Goal: Complete application form

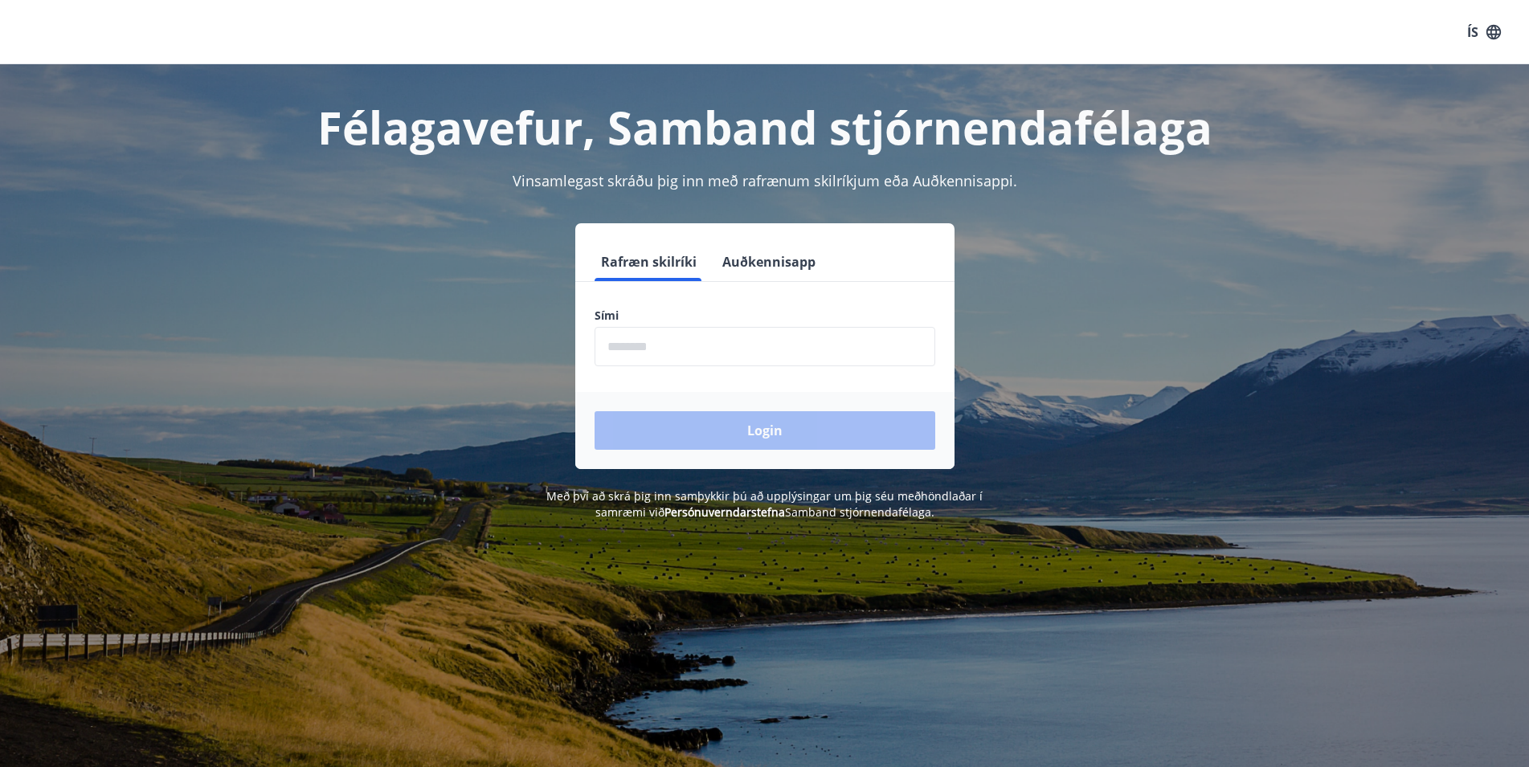
click at [673, 333] on input "phone" at bounding box center [764, 346] width 341 height 39
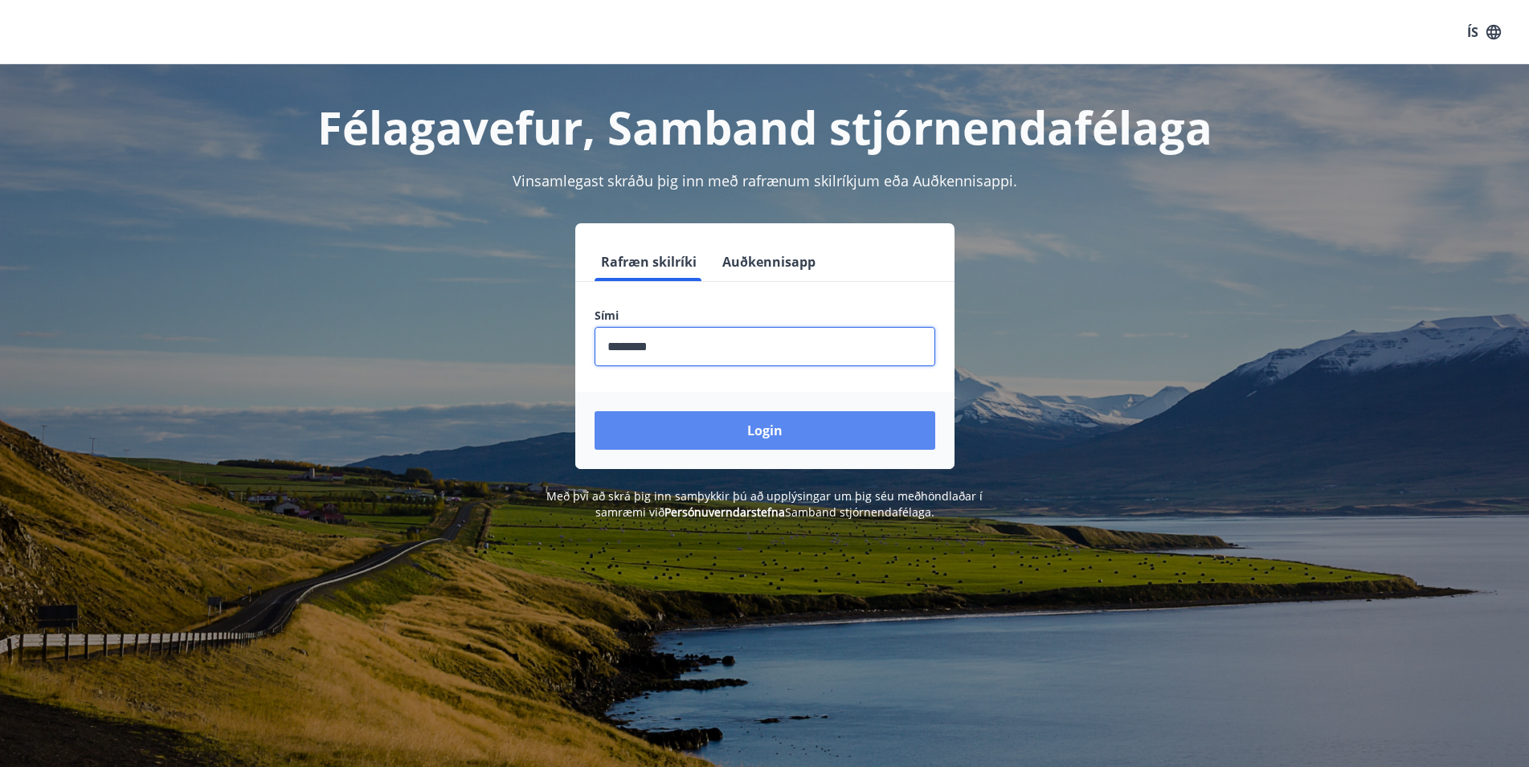
type input "********"
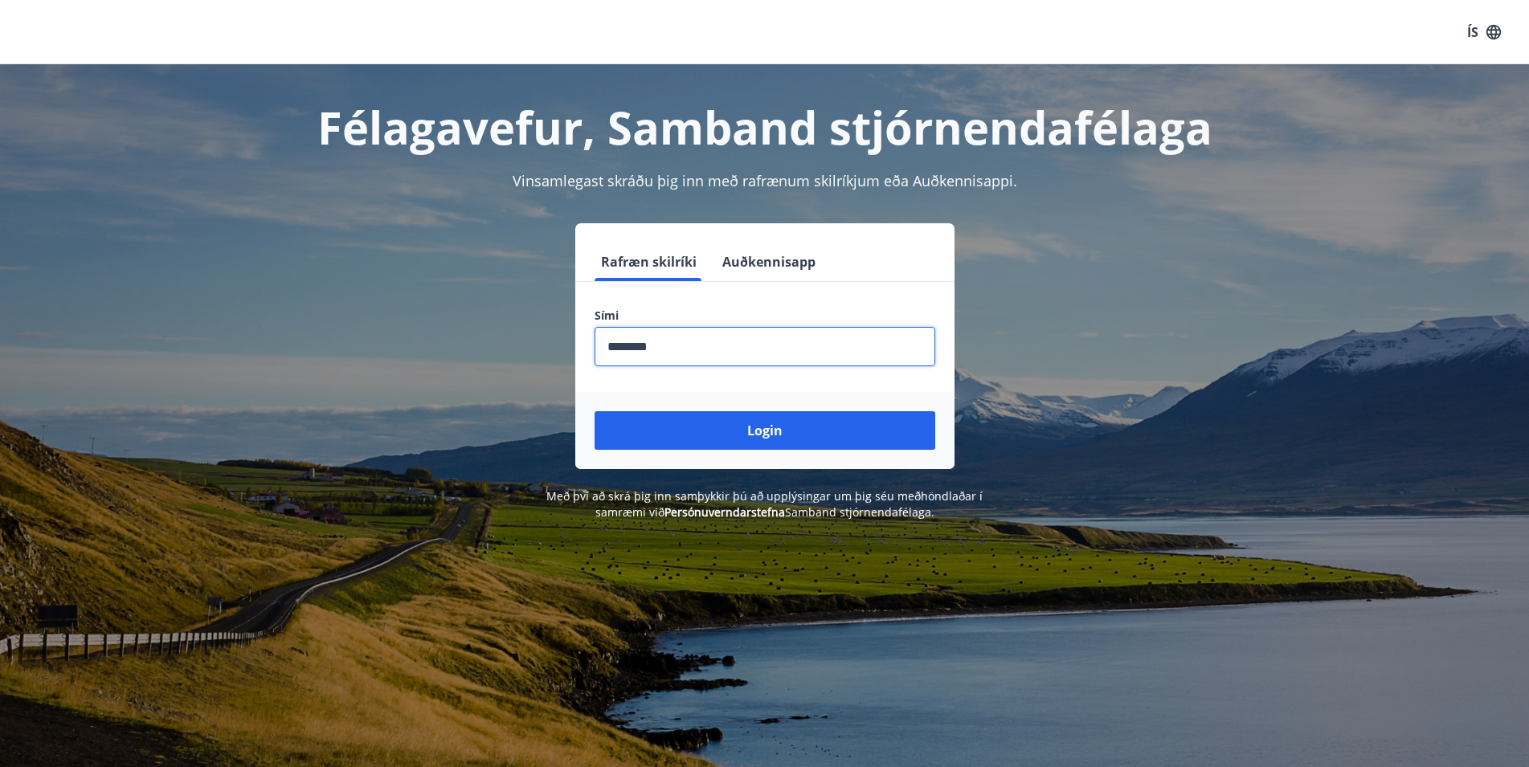
drag, startPoint x: 759, startPoint y: 426, endPoint x: 591, endPoint y: 26, distance: 433.9
click at [759, 425] on button "Login" at bounding box center [764, 430] width 341 height 39
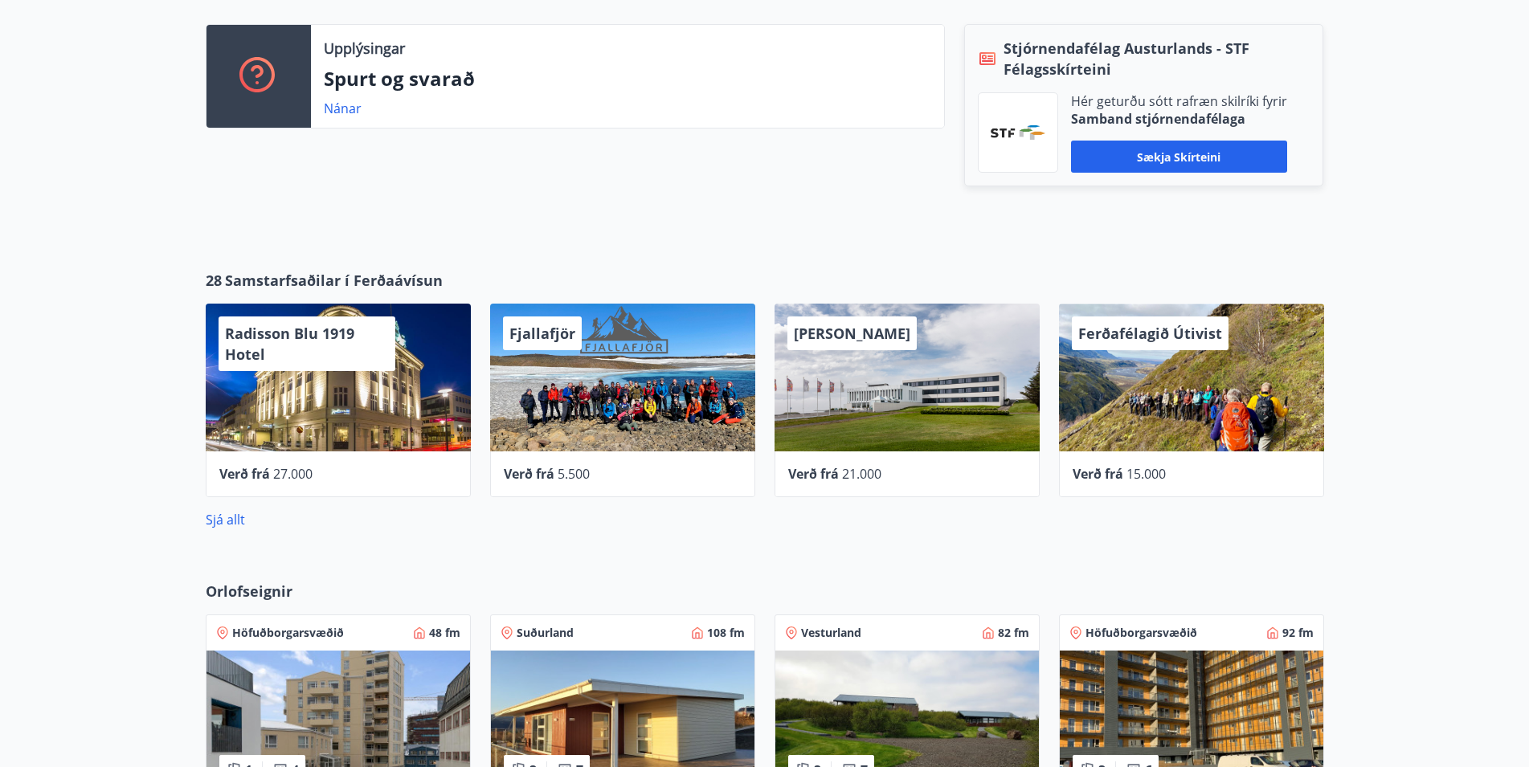
scroll to position [615, 0]
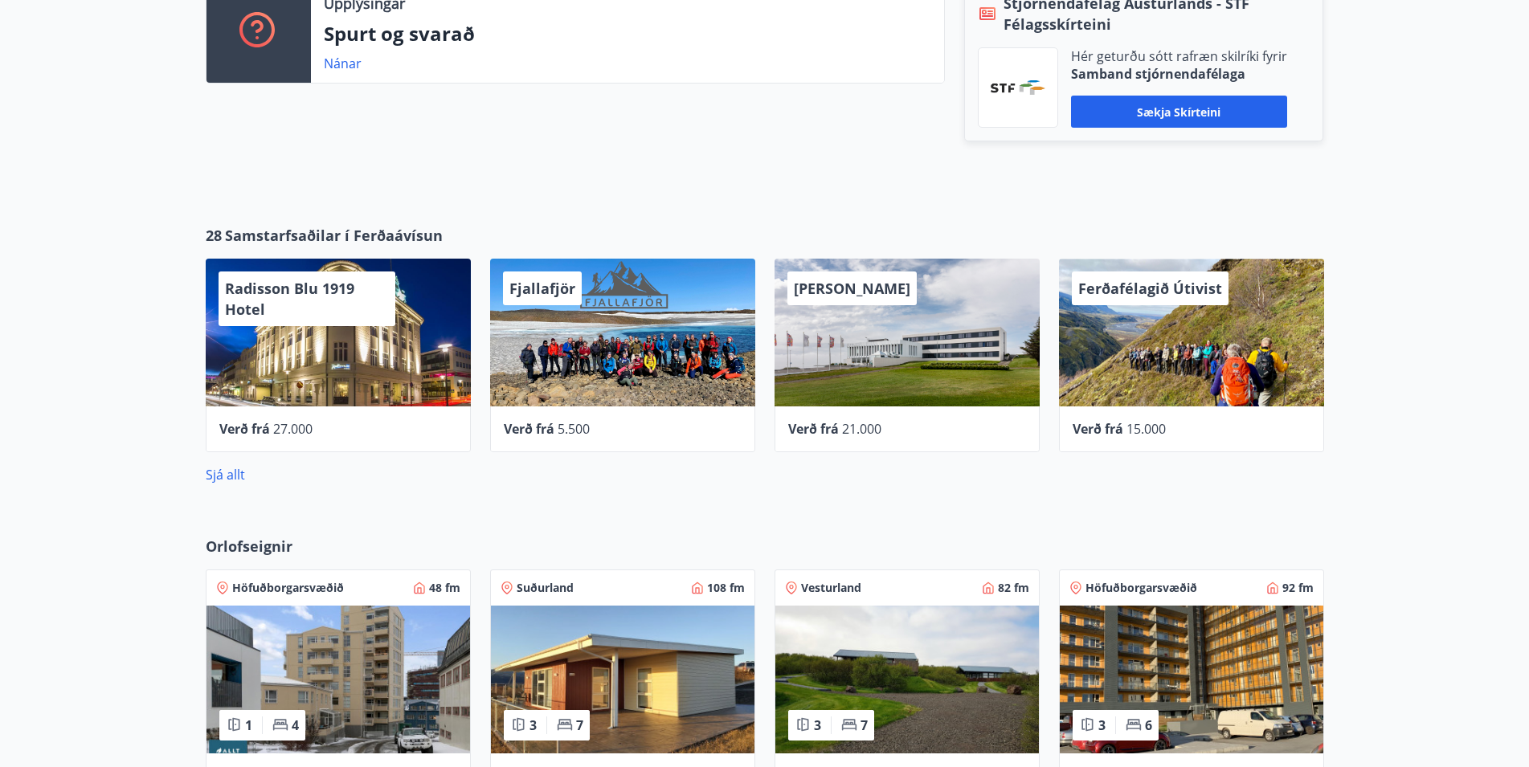
click at [309, 408] on div "Verð frá 27.000" at bounding box center [338, 429] width 265 height 46
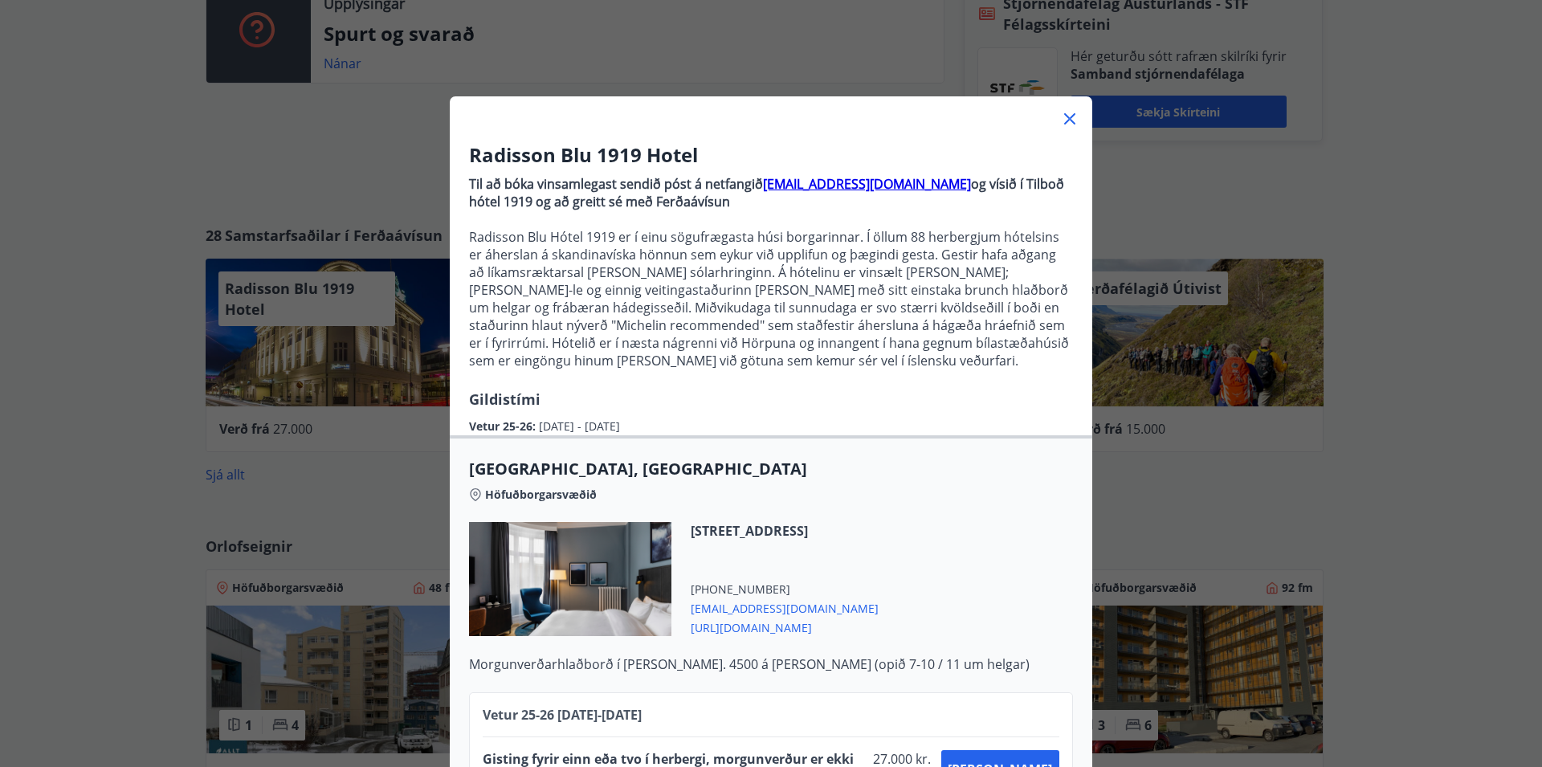
click at [1069, 120] on icon at bounding box center [1070, 119] width 2 height 2
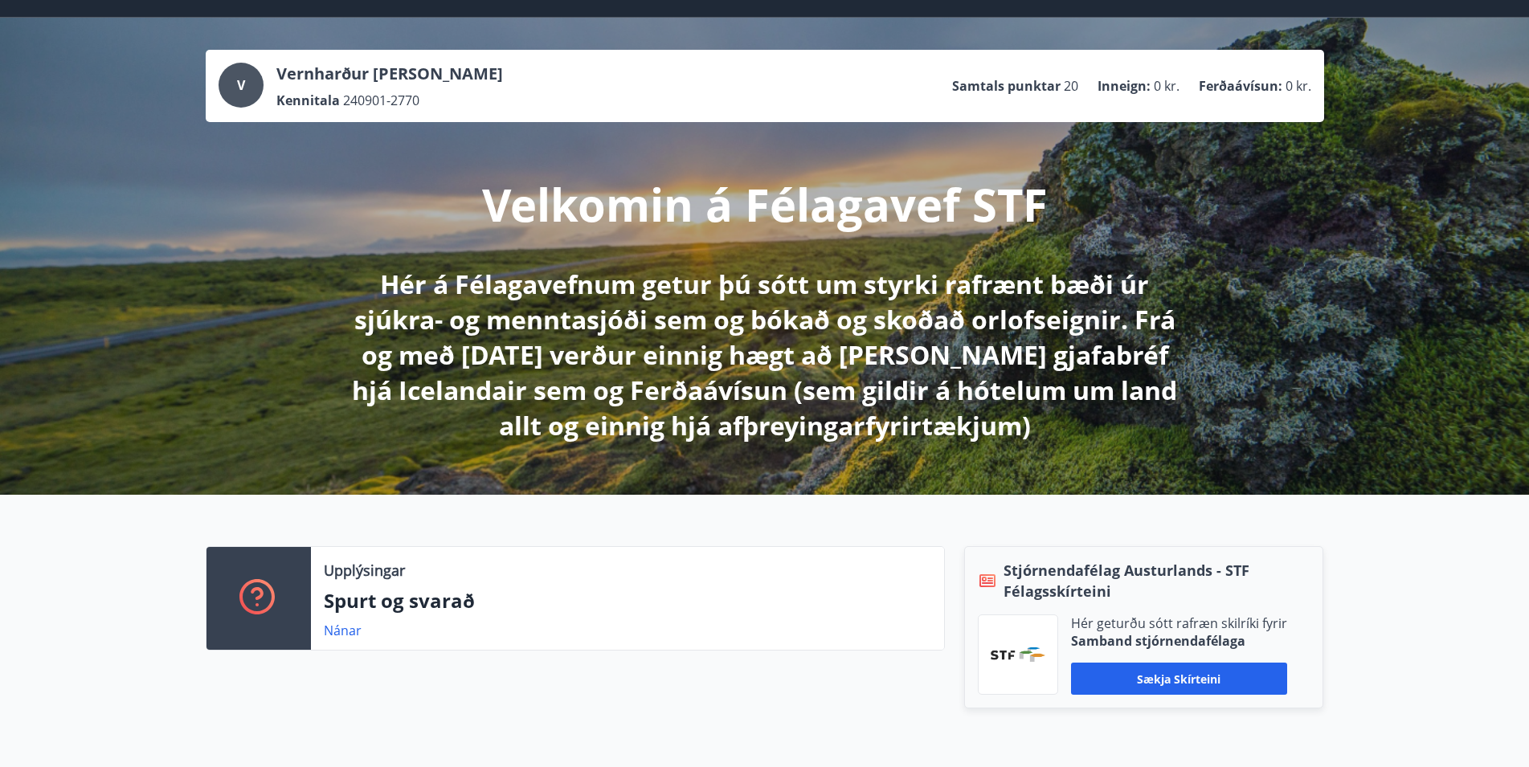
scroll to position [0, 0]
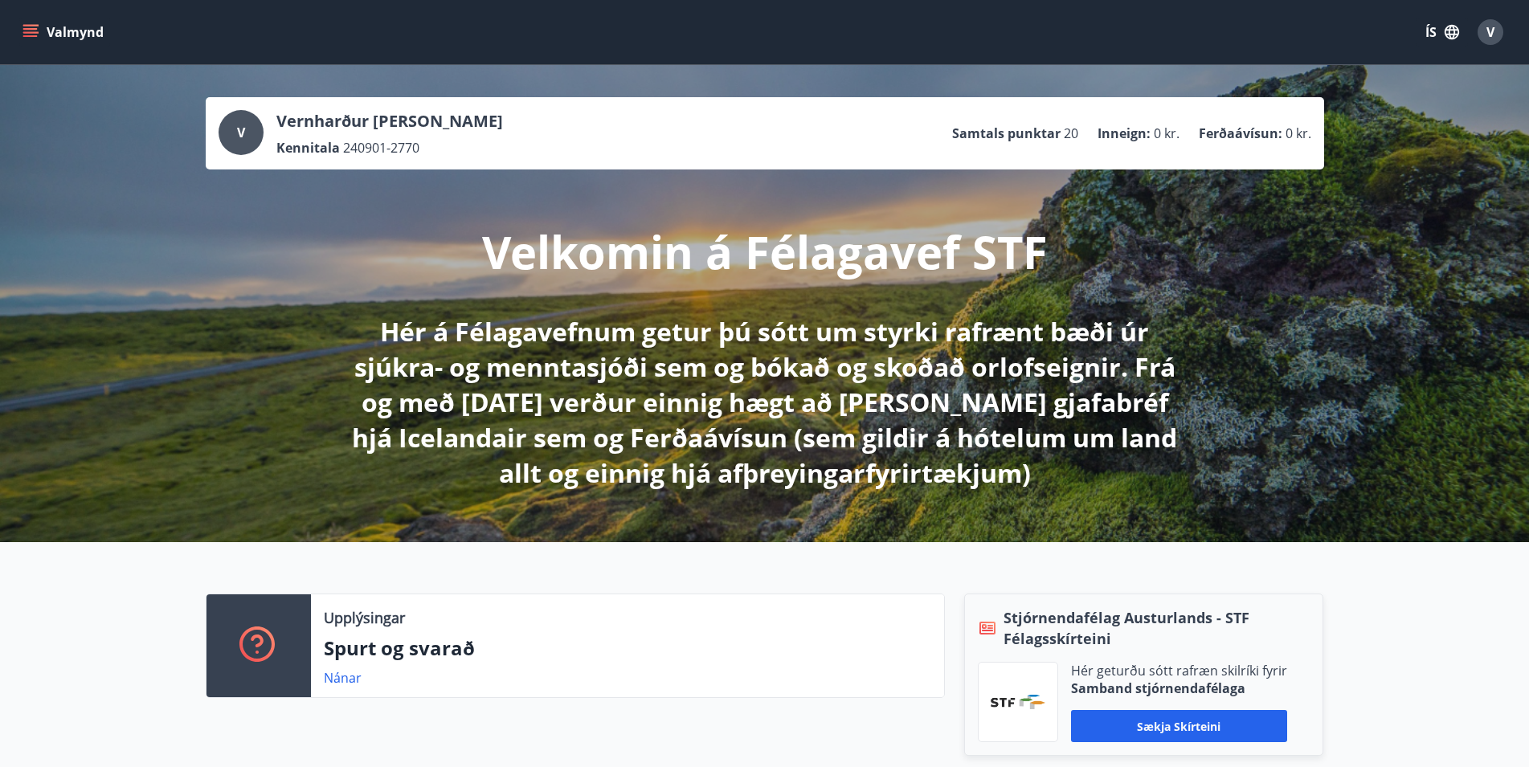
click at [43, 36] on button "Valmynd" at bounding box center [64, 32] width 91 height 29
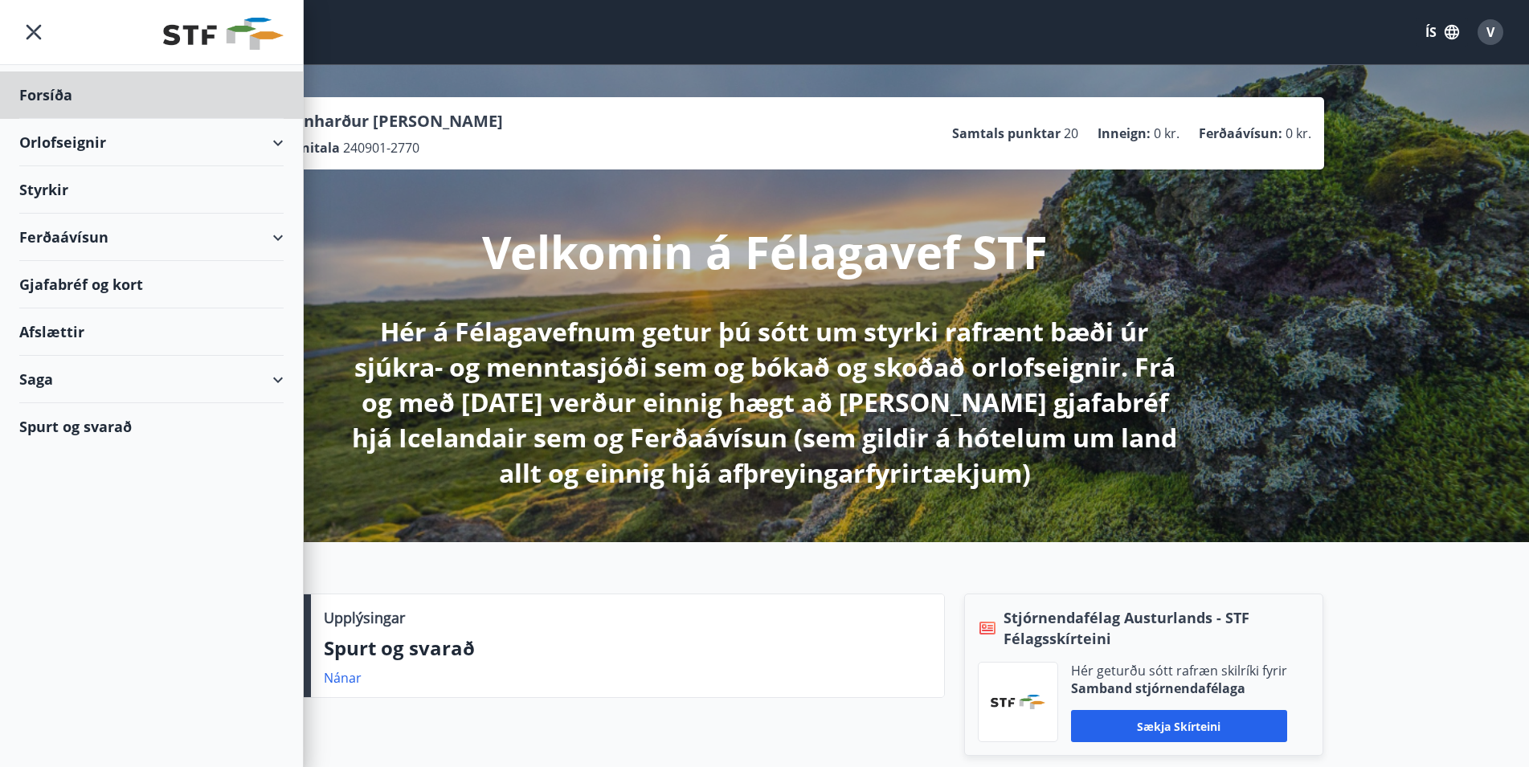
click at [108, 193] on div "Styrkir" at bounding box center [151, 189] width 264 height 47
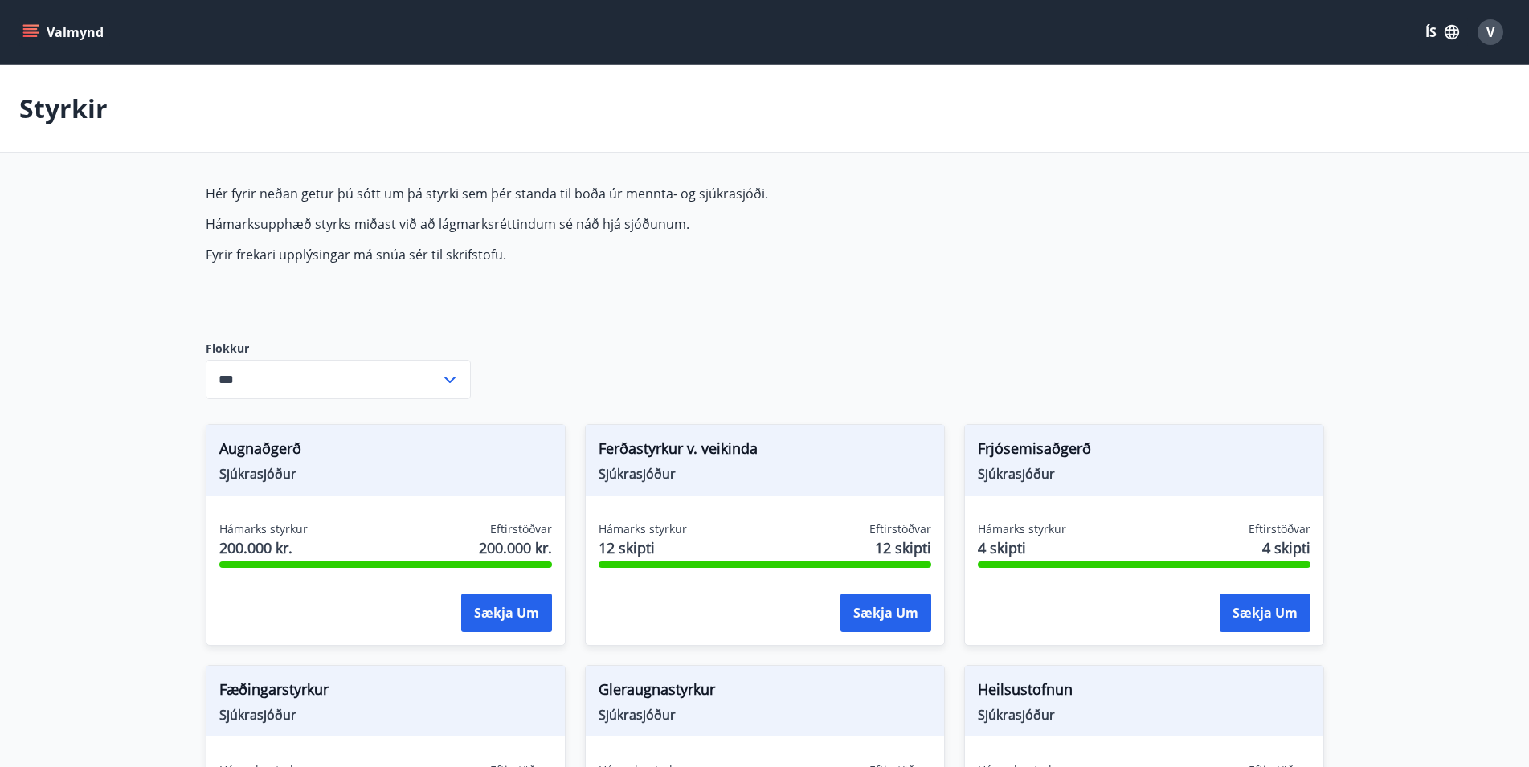
type input "***"
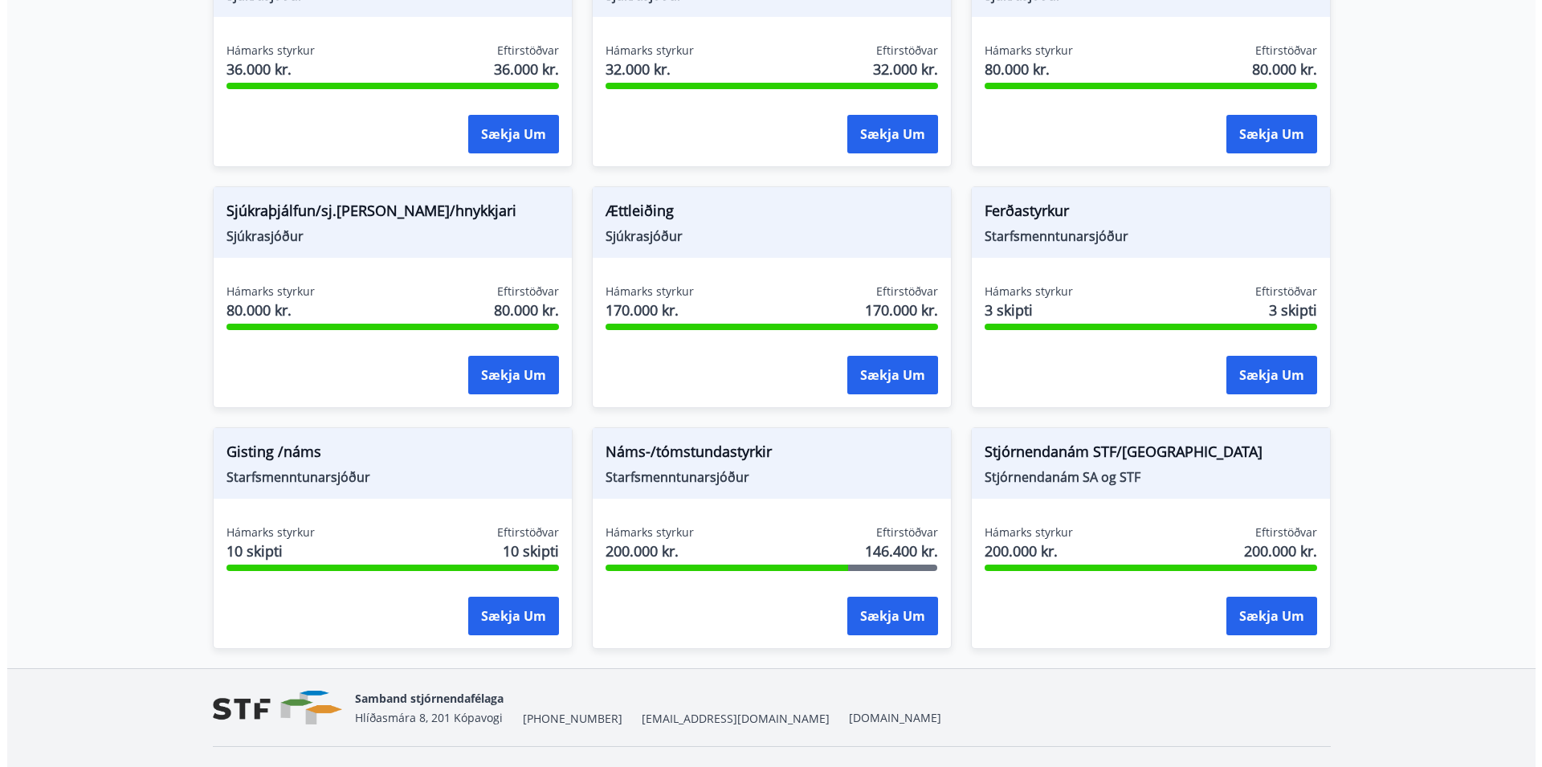
scroll to position [1238, 0]
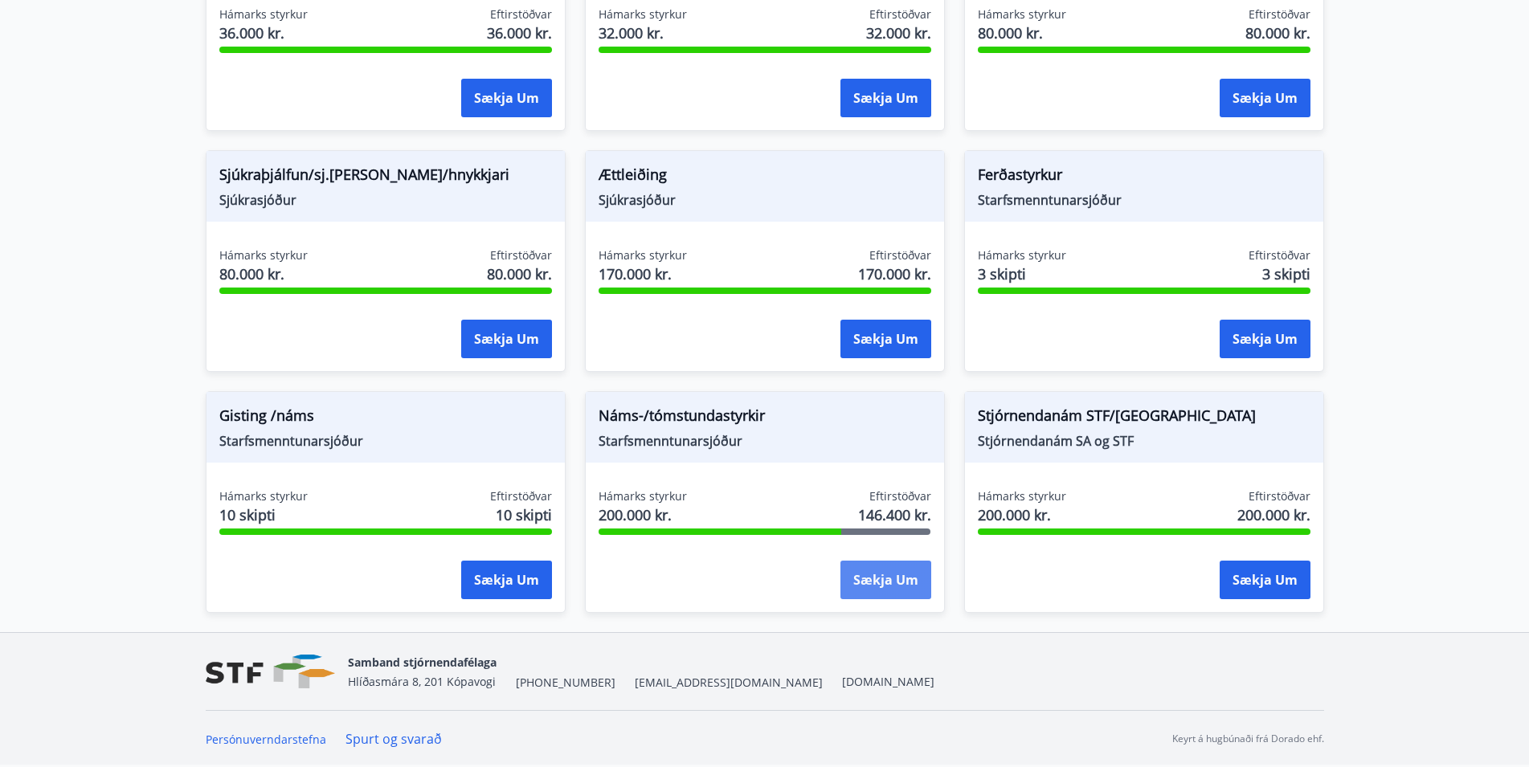
click at [916, 585] on button "Sækja um" at bounding box center [885, 580] width 91 height 39
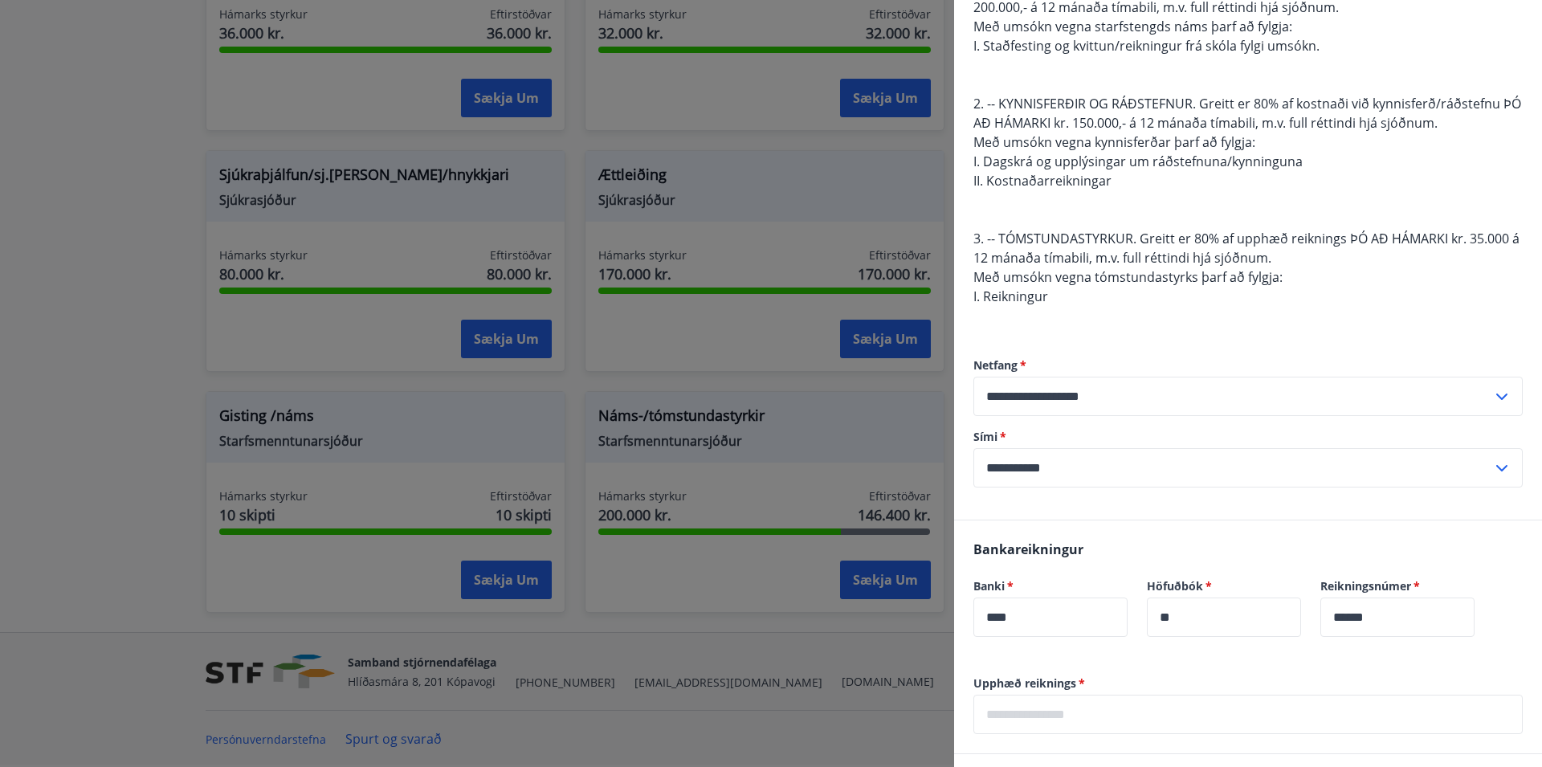
scroll to position [575, 0]
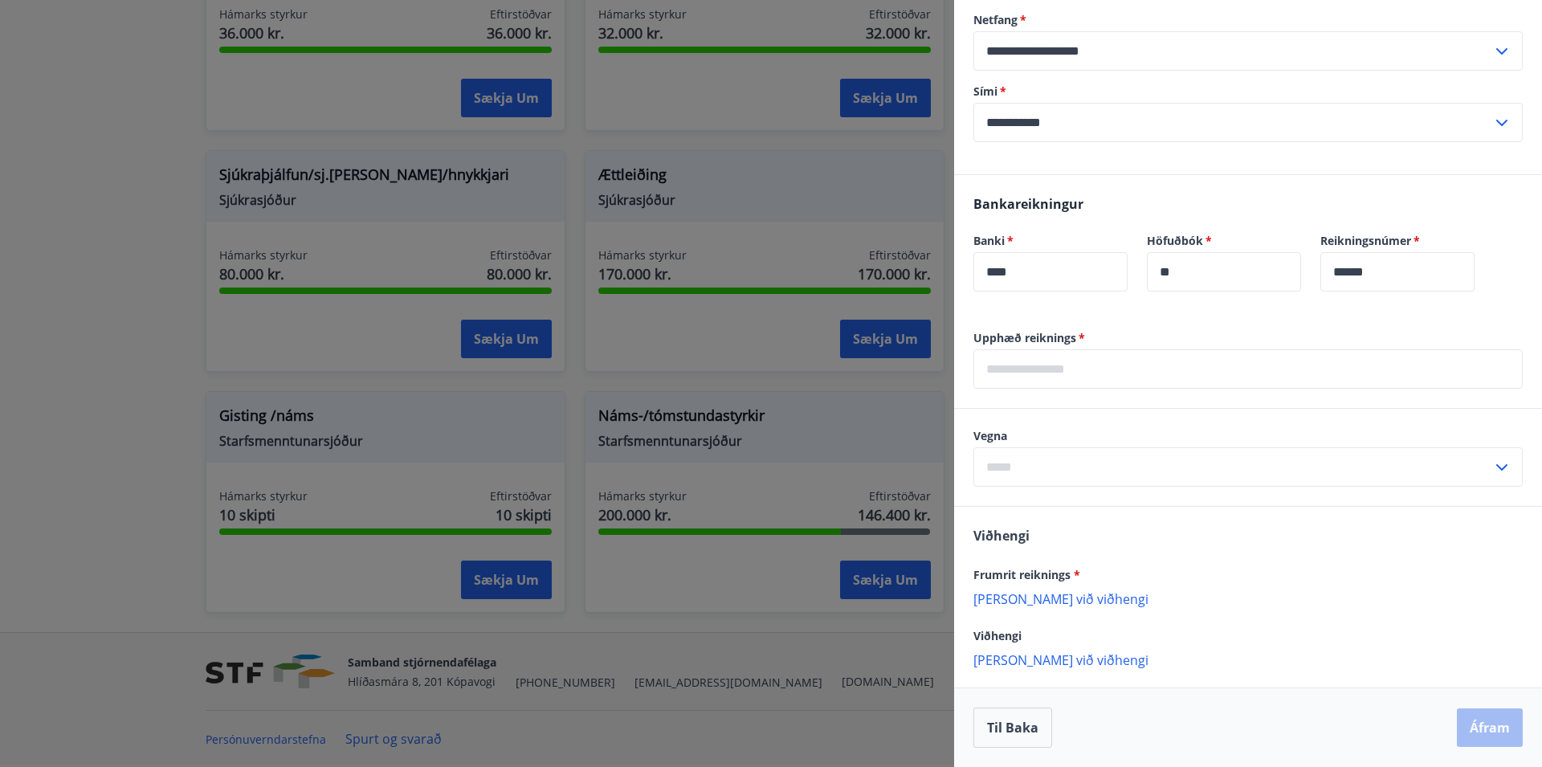
click at [1096, 366] on input "text" at bounding box center [1248, 368] width 549 height 39
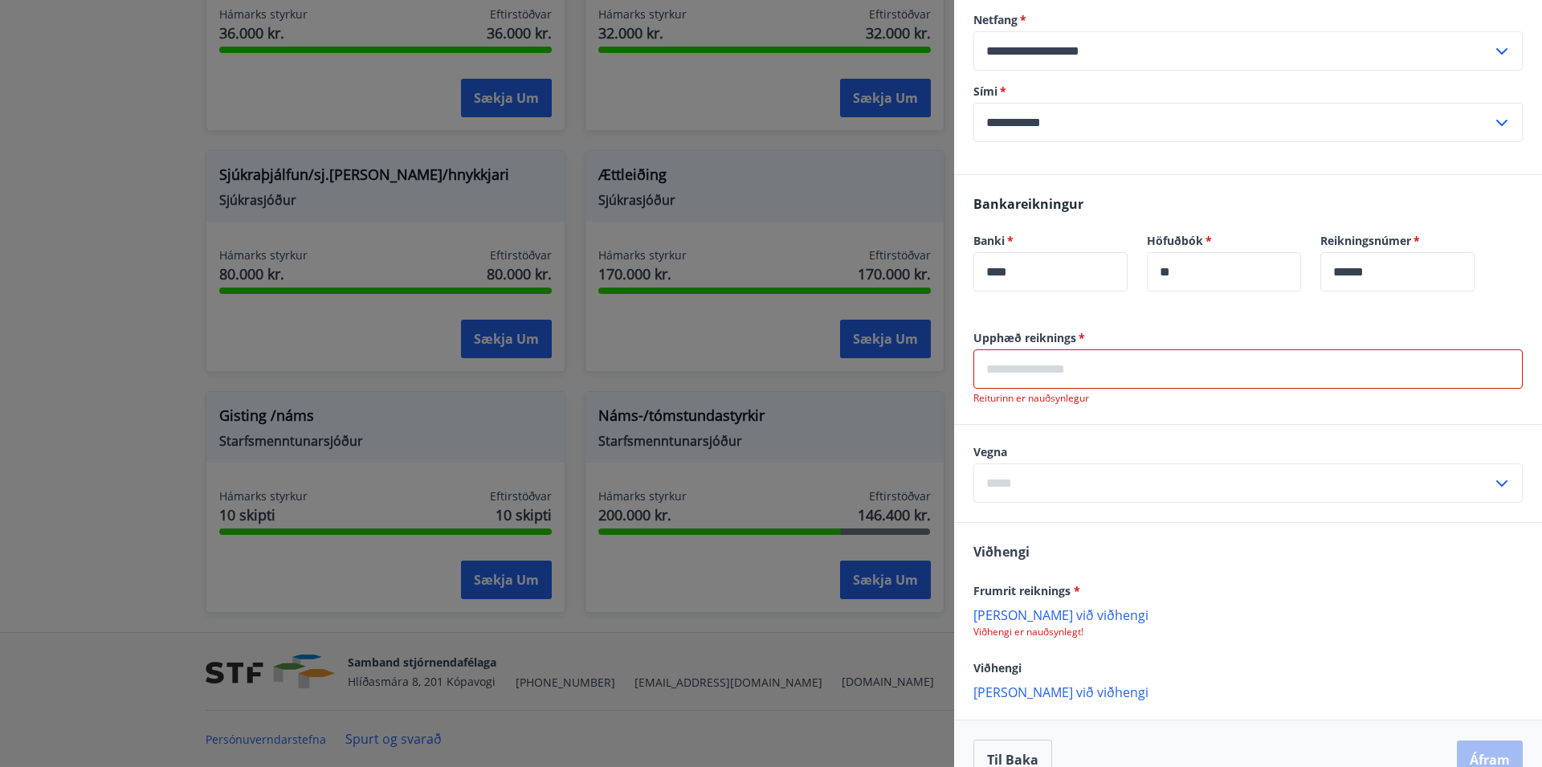
click at [1045, 362] on input "text" at bounding box center [1248, 368] width 549 height 39
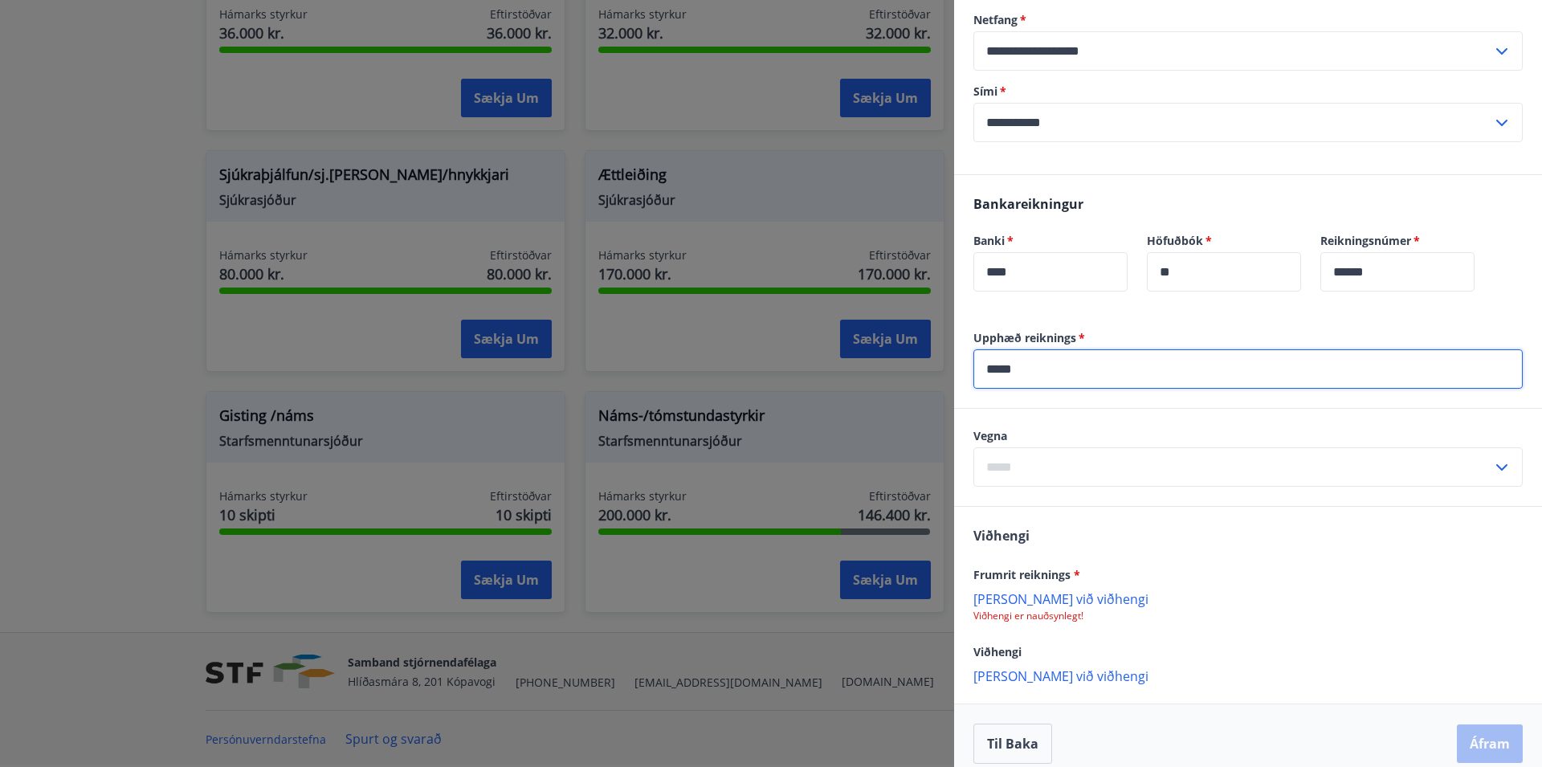
type input "*****"
click at [1100, 460] on input "text" at bounding box center [1233, 466] width 519 height 39
click at [1090, 502] on li "1. Nám/námskeið" at bounding box center [1248, 501] width 548 height 29
type input "**********"
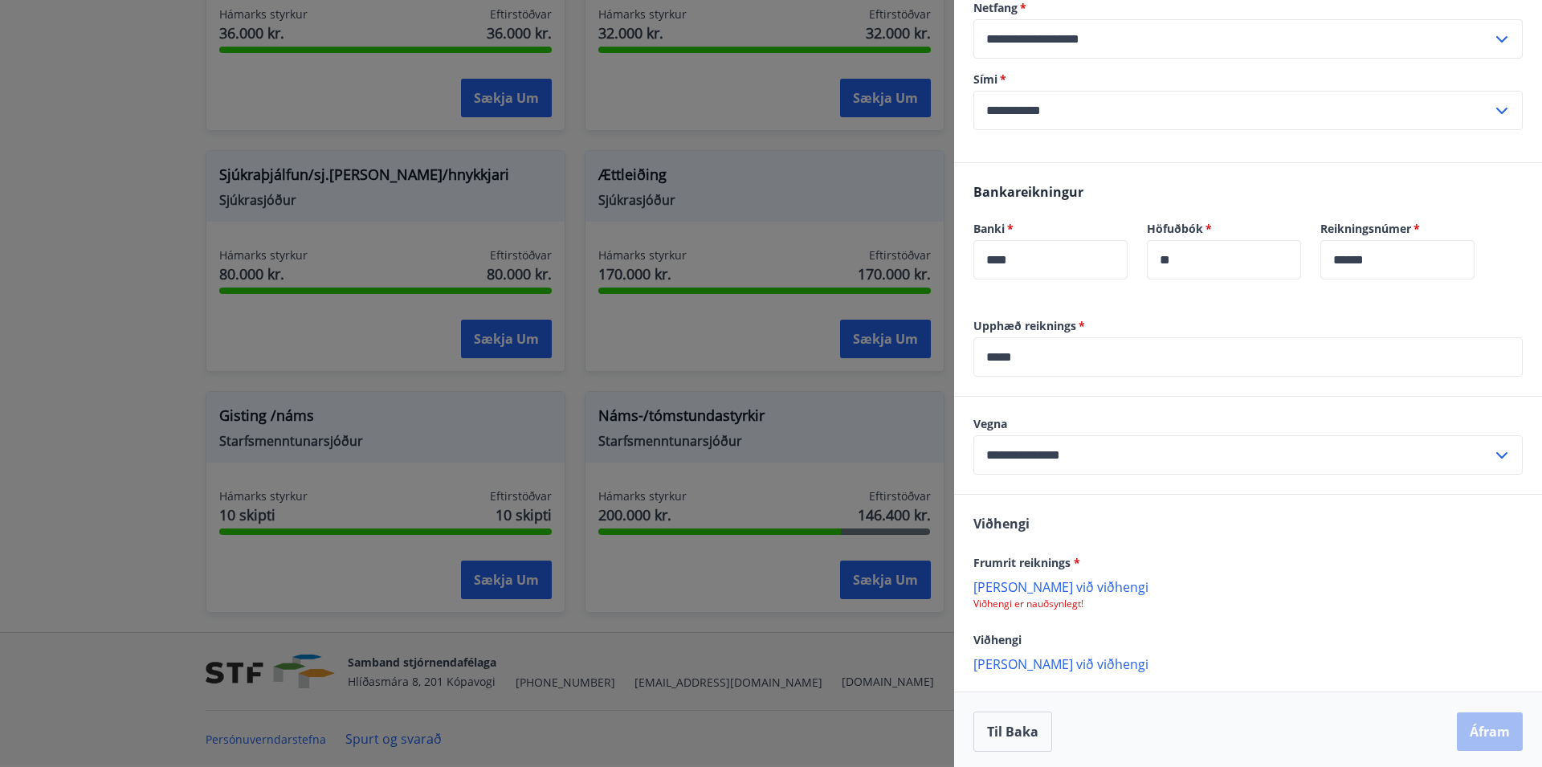
scroll to position [591, 0]
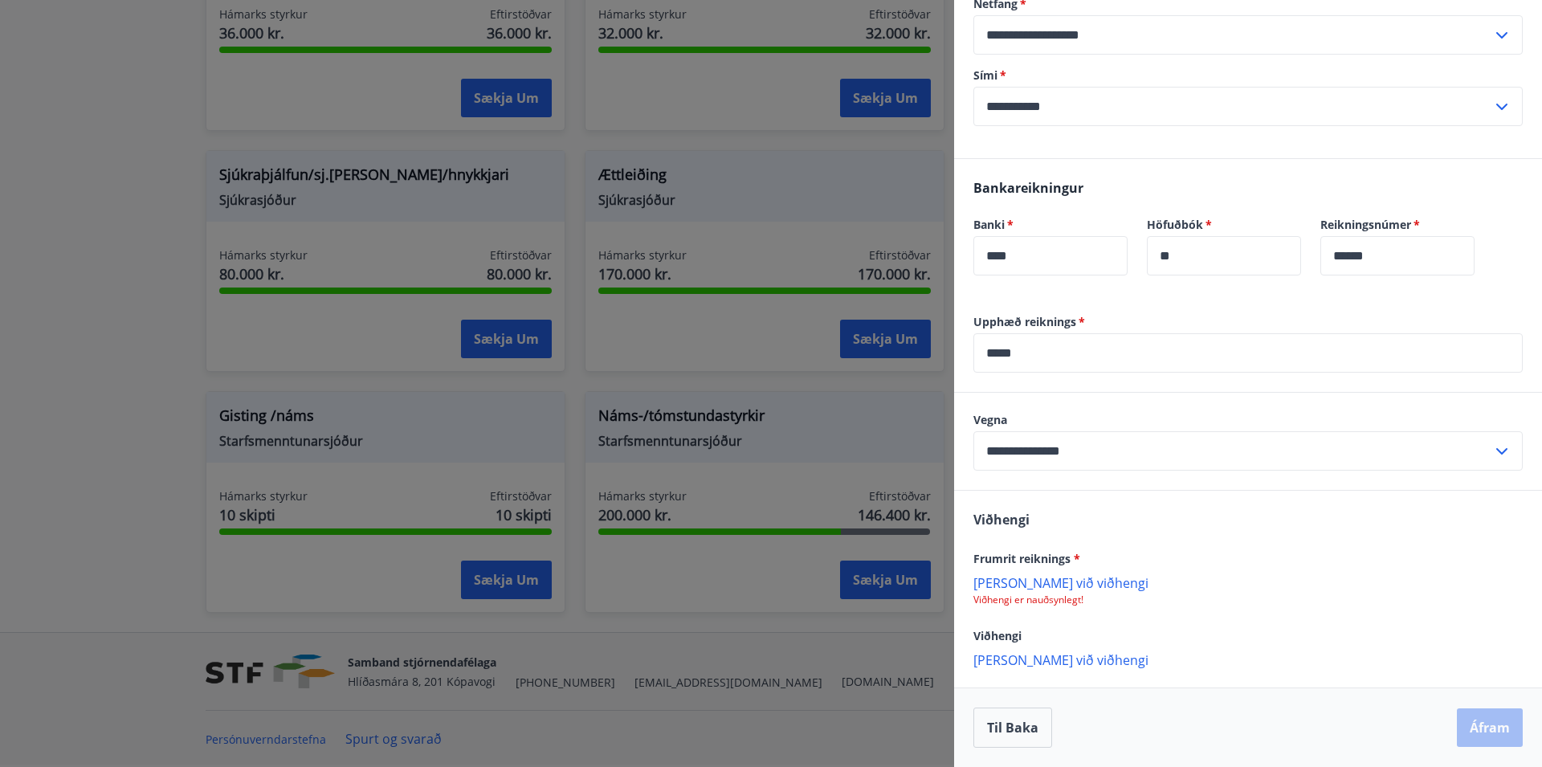
click at [1045, 582] on p "[PERSON_NAME] við viðhengi" at bounding box center [1248, 582] width 549 height 16
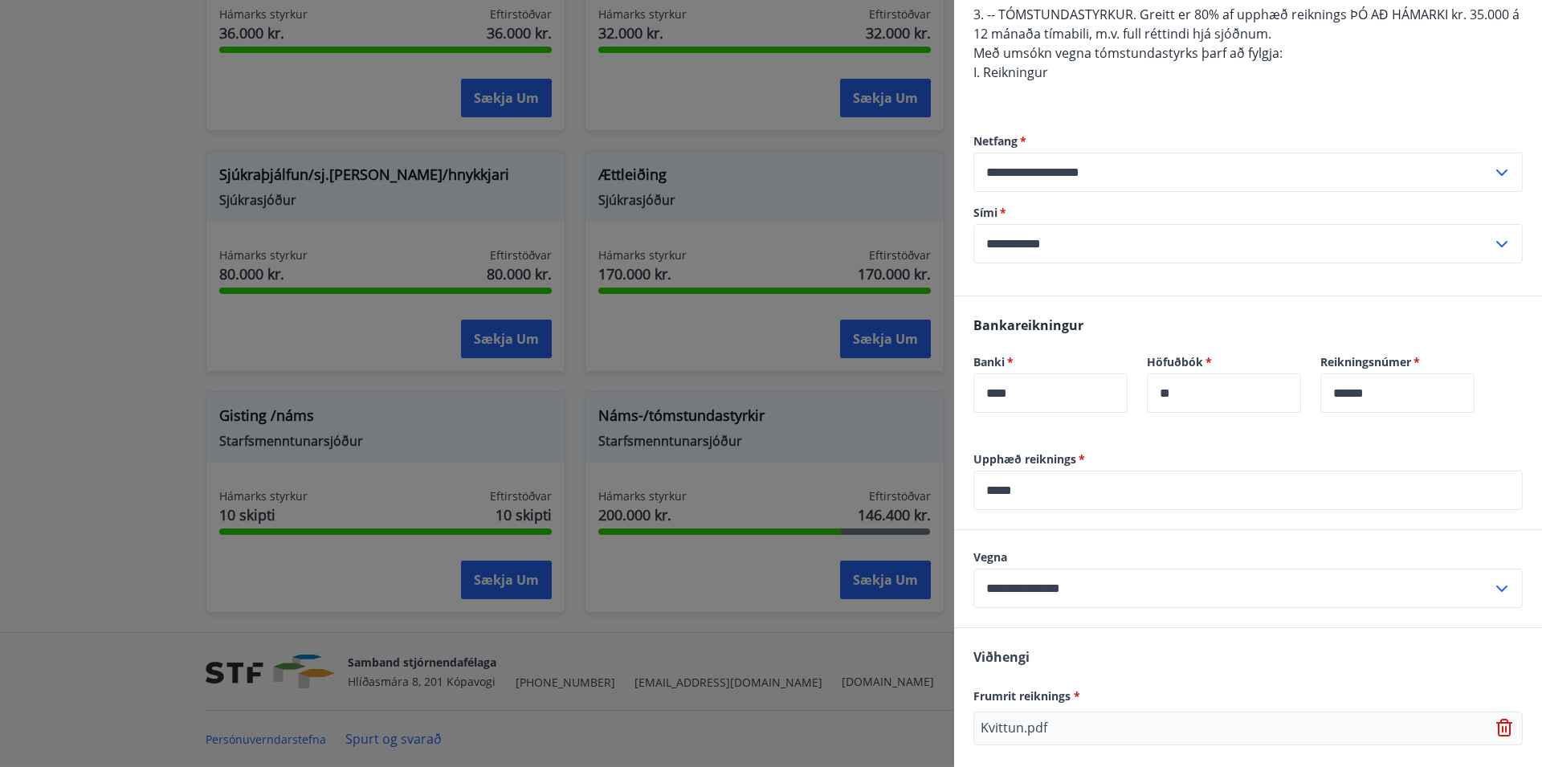
scroll to position [593, 0]
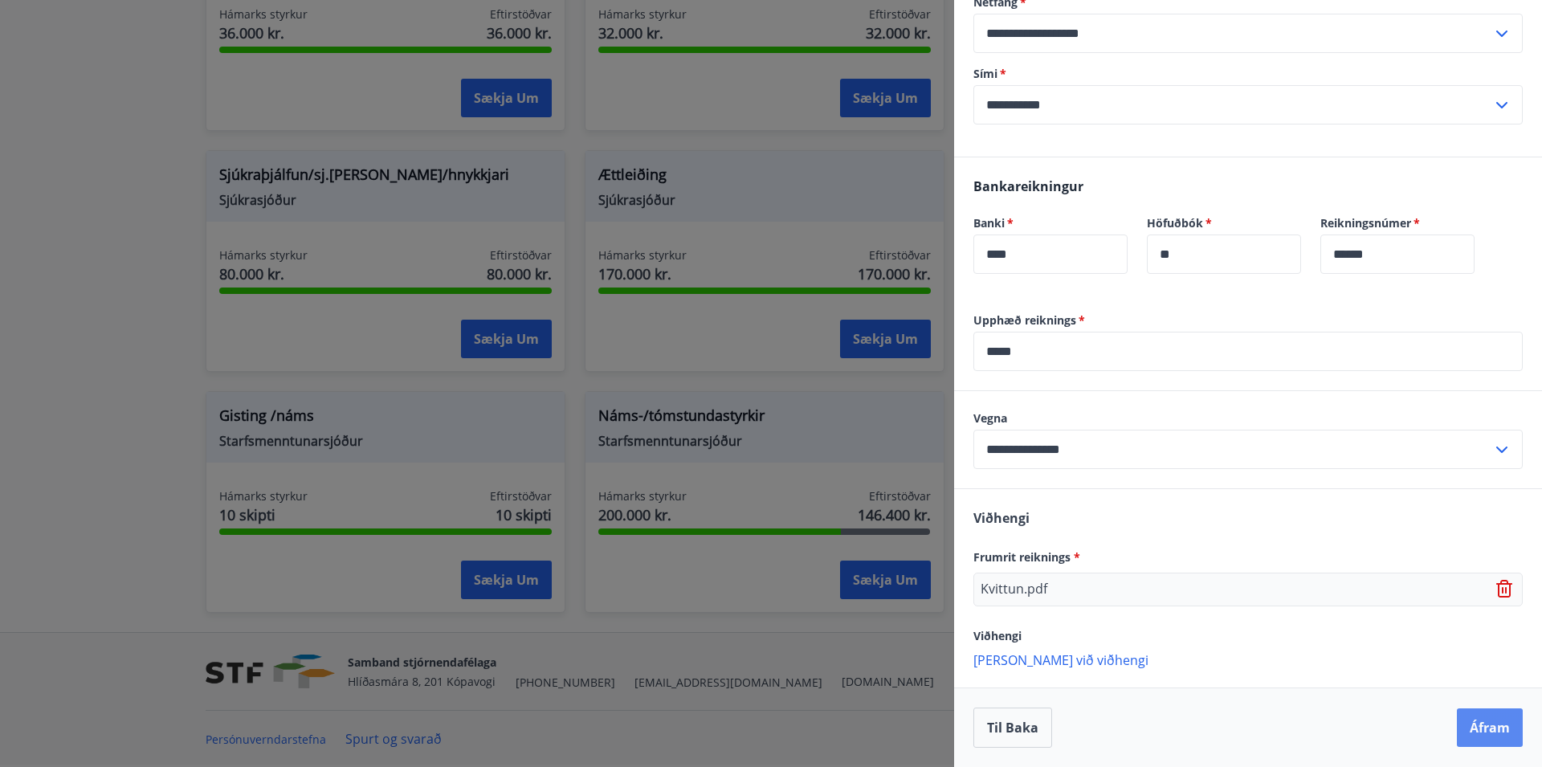
click at [1485, 729] on button "Áfram" at bounding box center [1490, 728] width 66 height 39
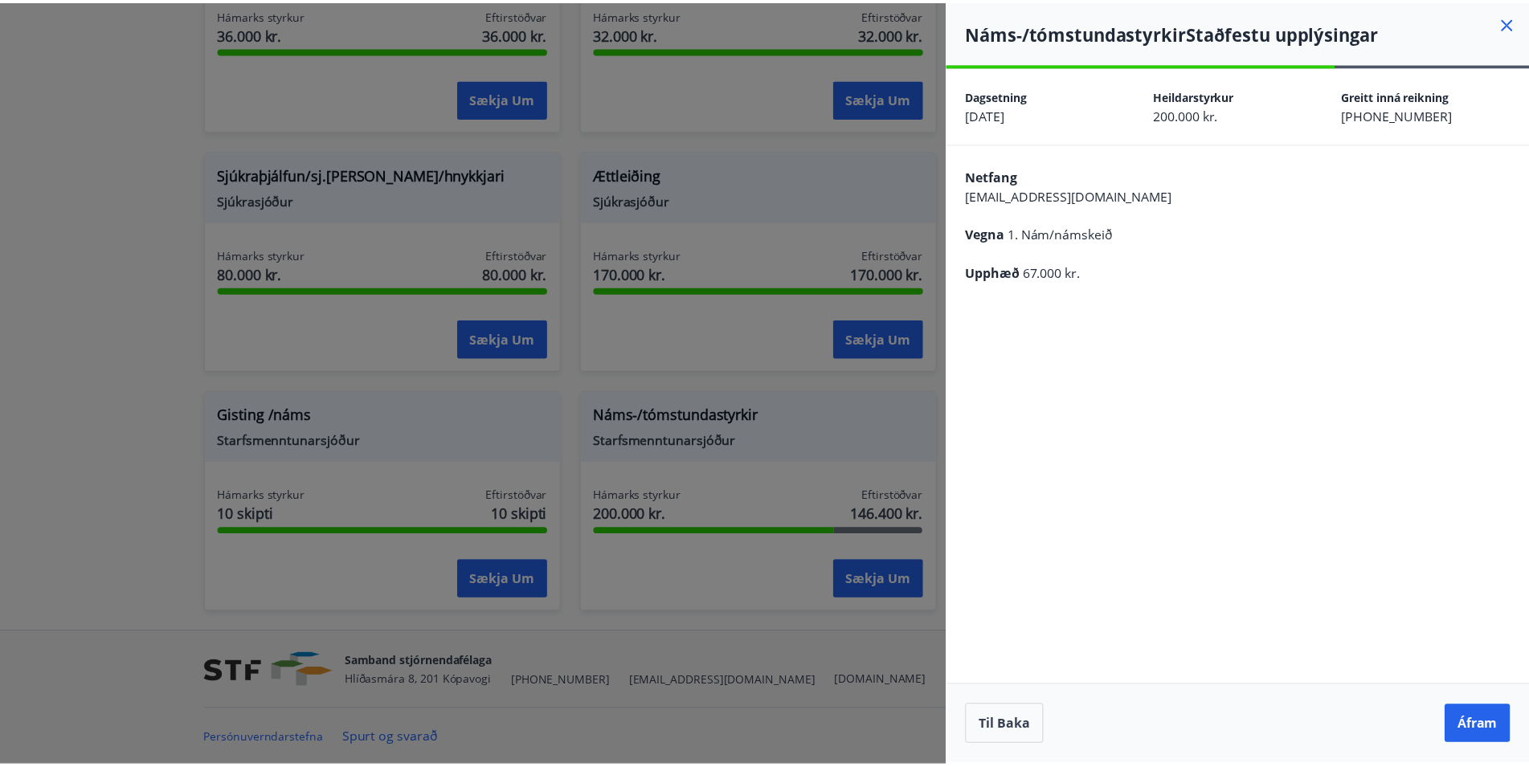
scroll to position [0, 0]
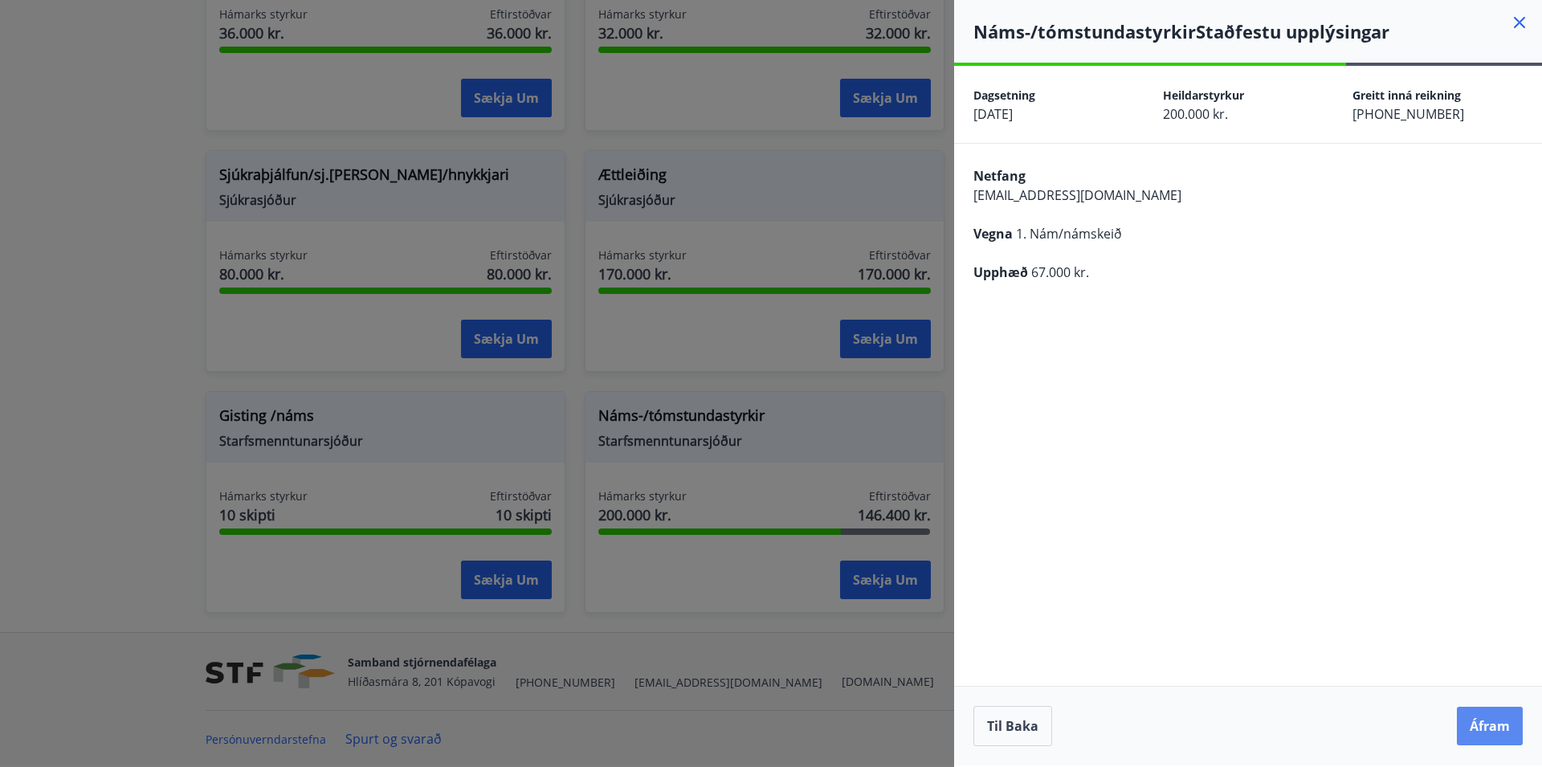
click at [1501, 724] on button "Áfram" at bounding box center [1490, 726] width 66 height 39
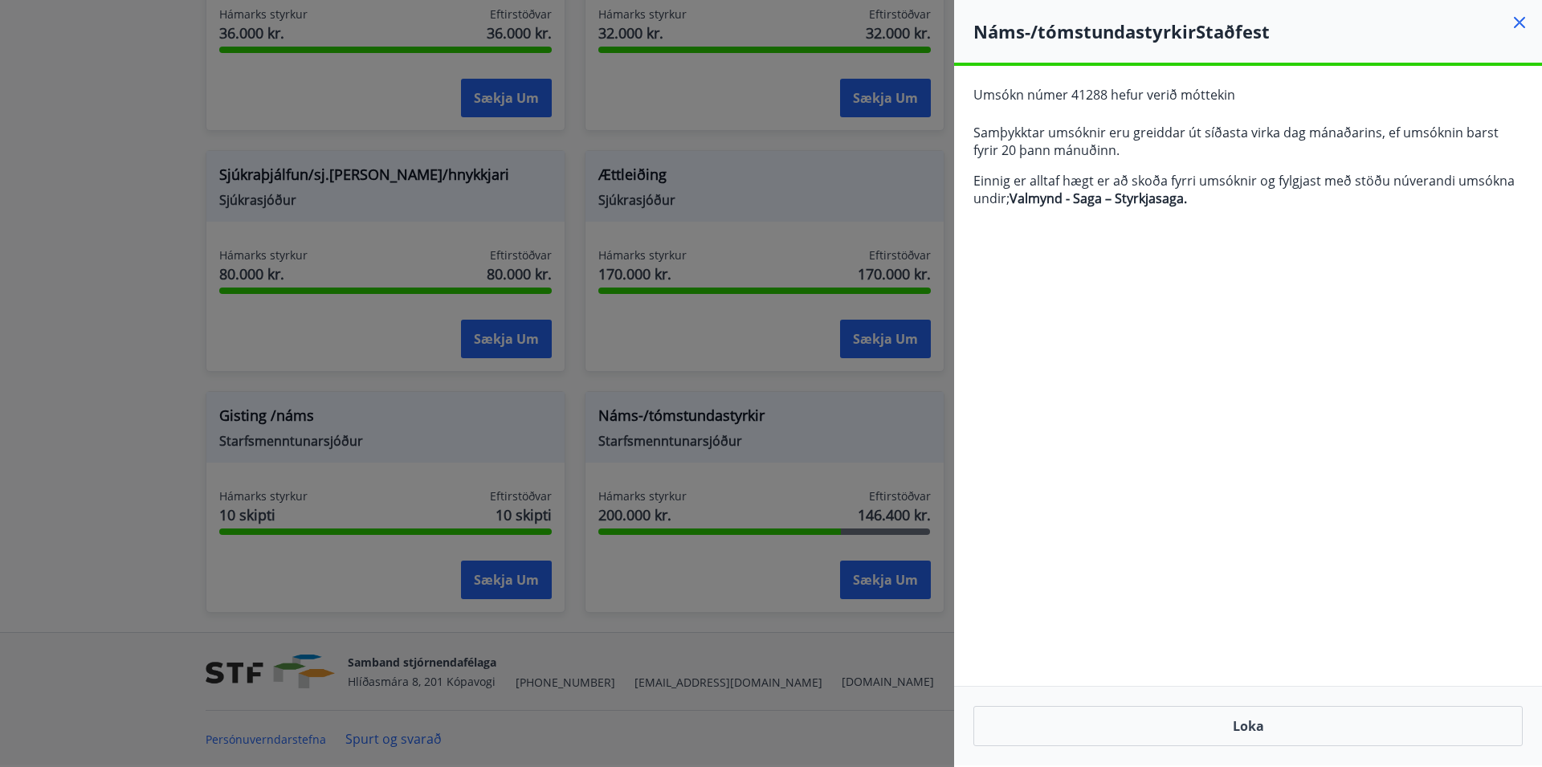
click at [1511, 19] on icon at bounding box center [1519, 22] width 19 height 19
